Goal: Information Seeking & Learning: Learn about a topic

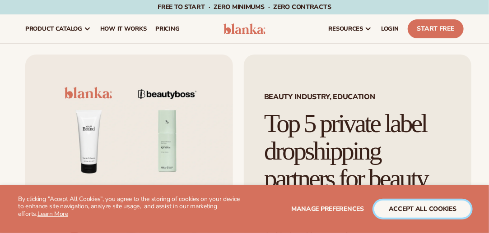
click at [431, 209] on button "accept all cookies" at bounding box center [422, 209] width 97 height 17
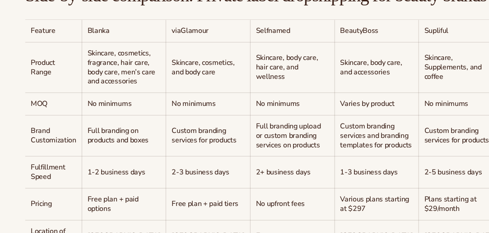
scroll to position [768, 0]
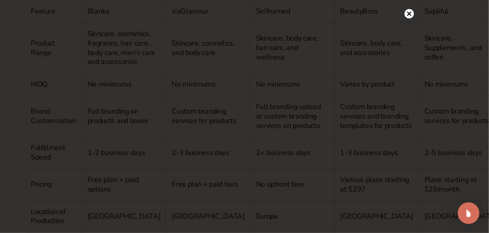
click at [409, 12] on circle at bounding box center [409, 13] width 9 height 9
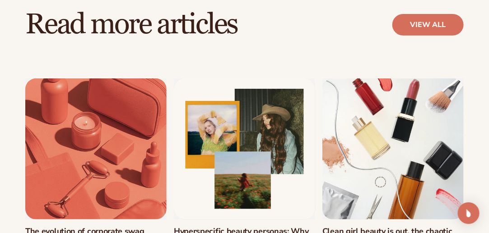
scroll to position [3567, 0]
